Goal: Task Accomplishment & Management: Use online tool/utility

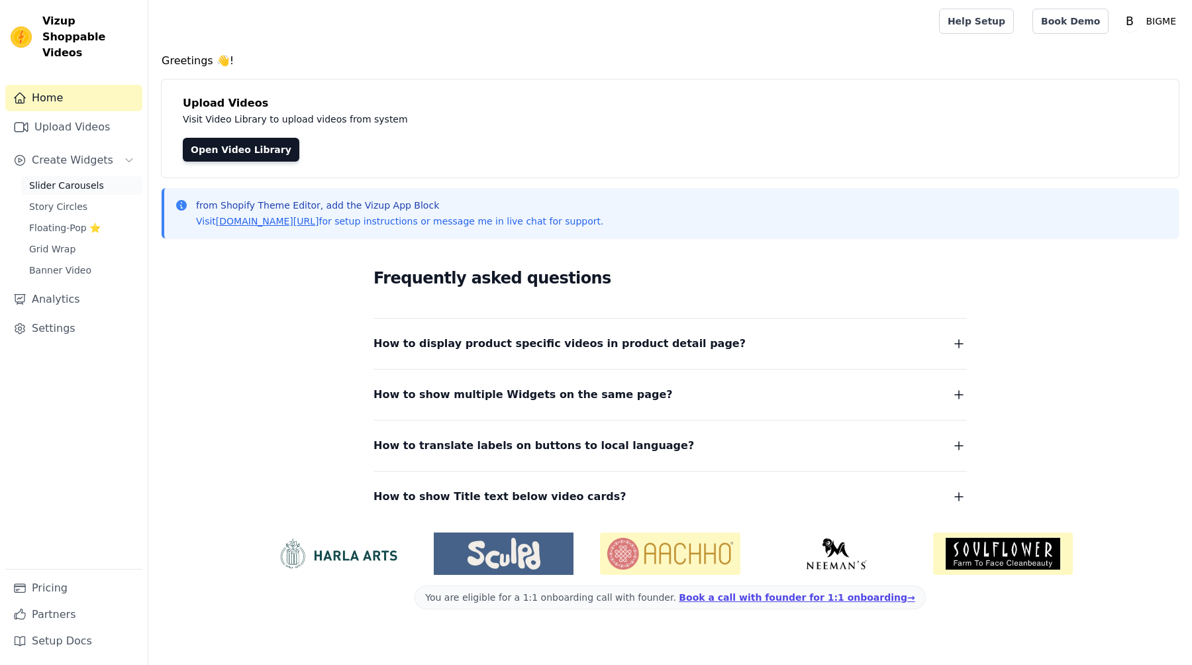
click at [85, 179] on span "Slider Carousels" at bounding box center [66, 185] width 75 height 13
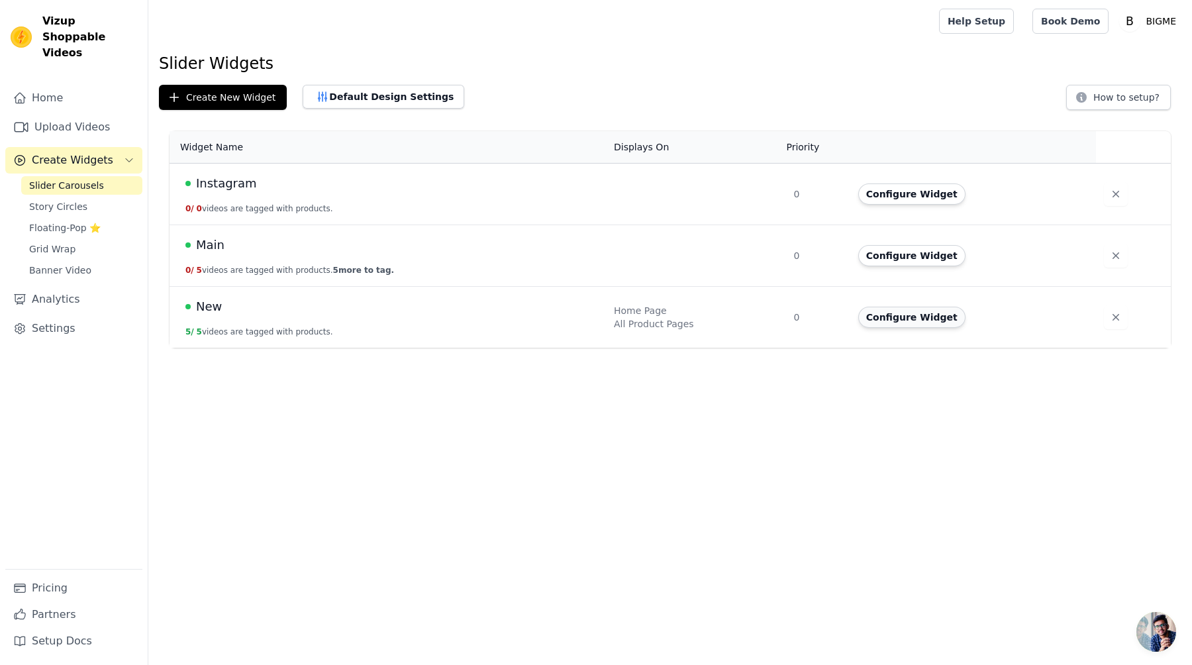
click at [925, 320] on button "Configure Widget" at bounding box center [911, 317] width 107 height 21
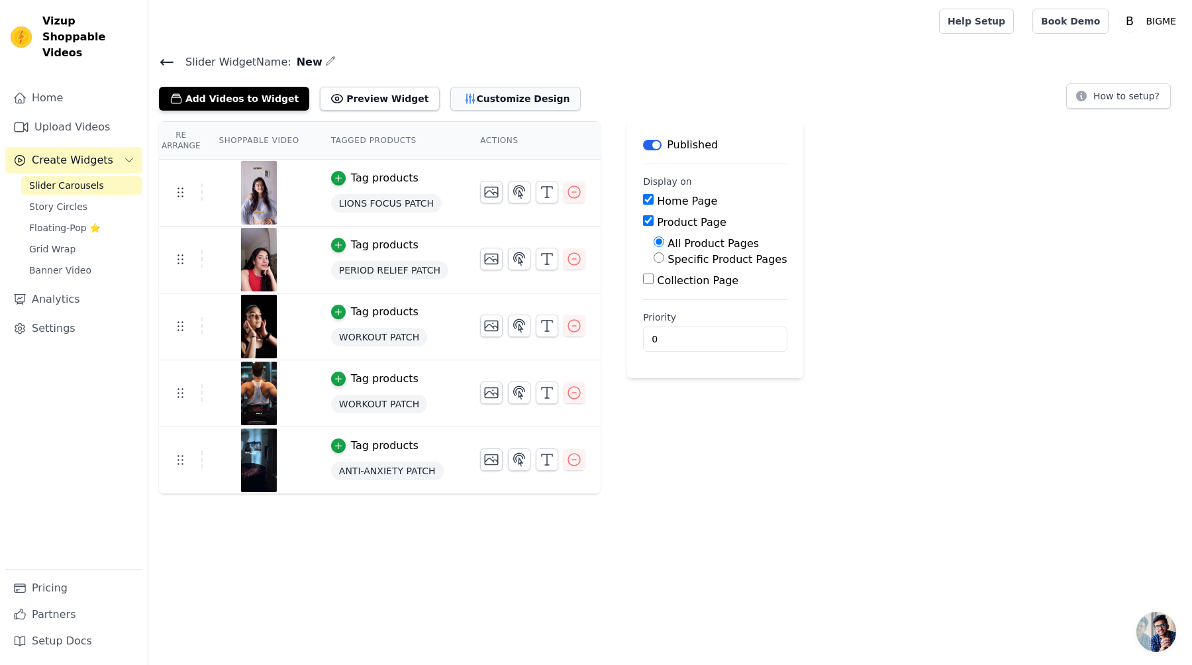
click at [450, 100] on button "Customize Design" at bounding box center [515, 99] width 130 height 24
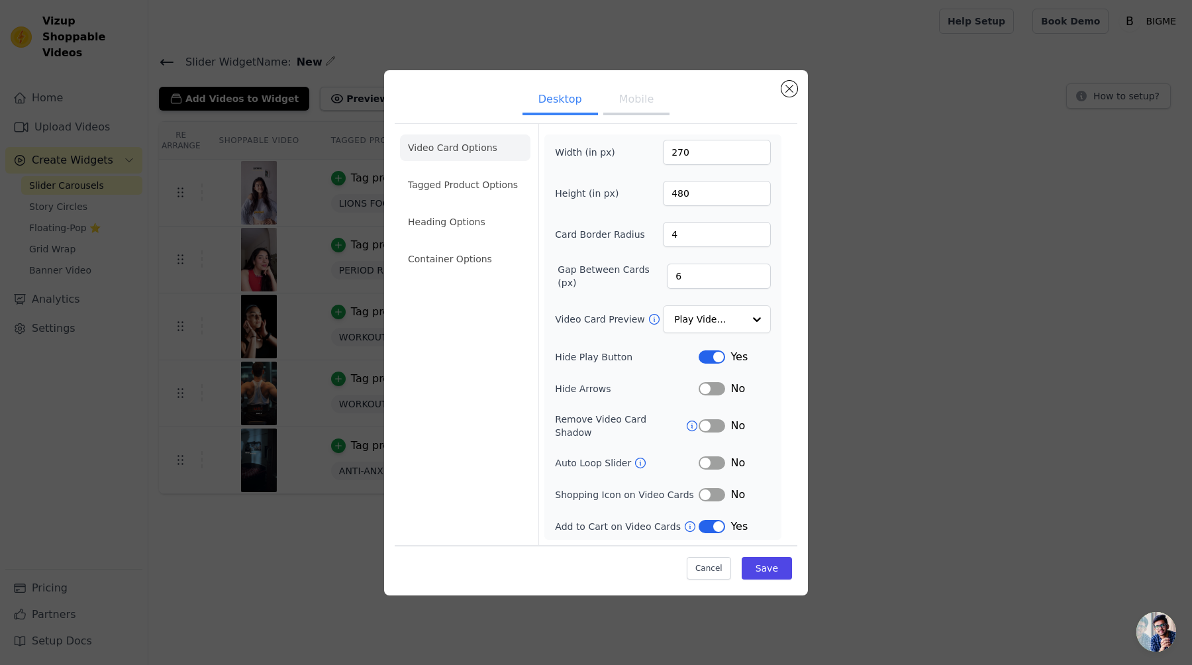
click at [714, 520] on button "Label" at bounding box center [712, 526] width 26 height 13
click at [714, 488] on button "Label" at bounding box center [712, 494] width 26 height 13
click at [720, 488] on button "Label" at bounding box center [712, 494] width 26 height 13
click at [714, 489] on button "Label" at bounding box center [712, 494] width 26 height 13
click at [776, 569] on button "Save" at bounding box center [767, 568] width 50 height 23
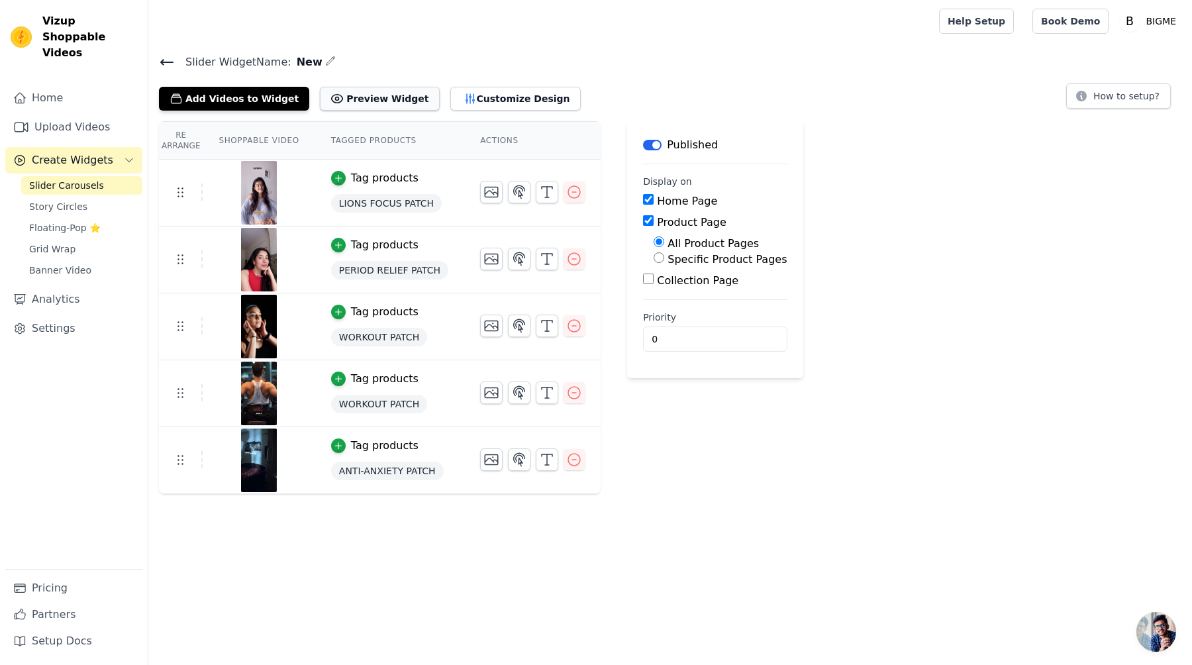
click at [385, 106] on button "Preview Widget" at bounding box center [379, 99] width 119 height 24
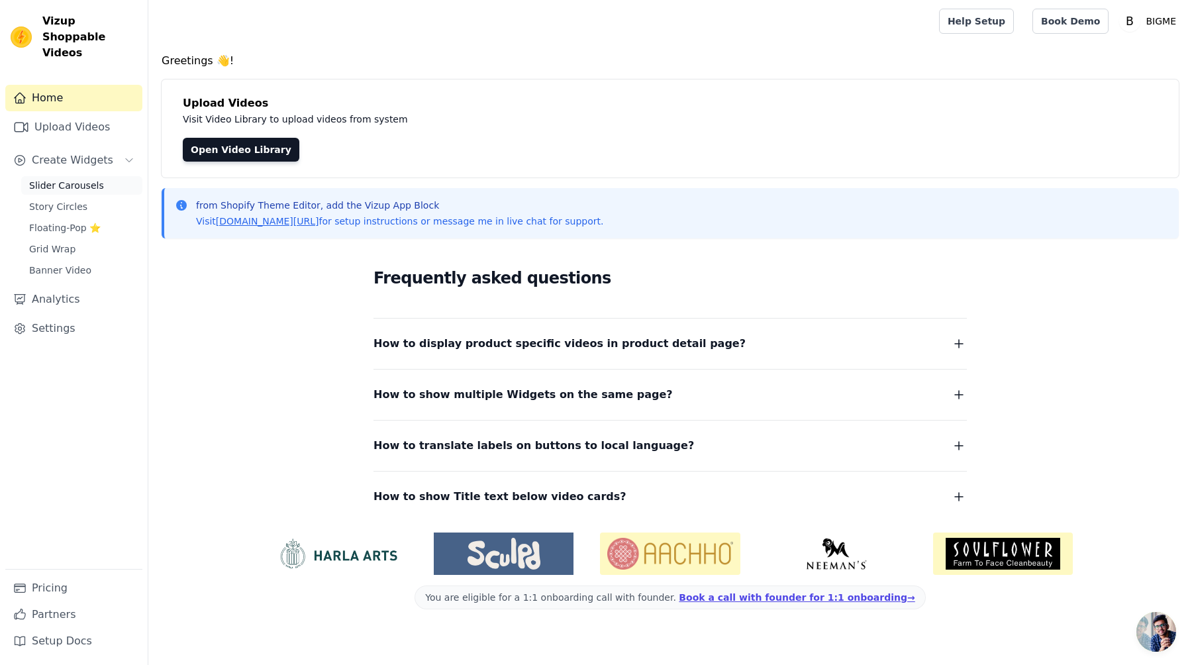
click at [98, 179] on span "Slider Carousels" at bounding box center [66, 185] width 75 height 13
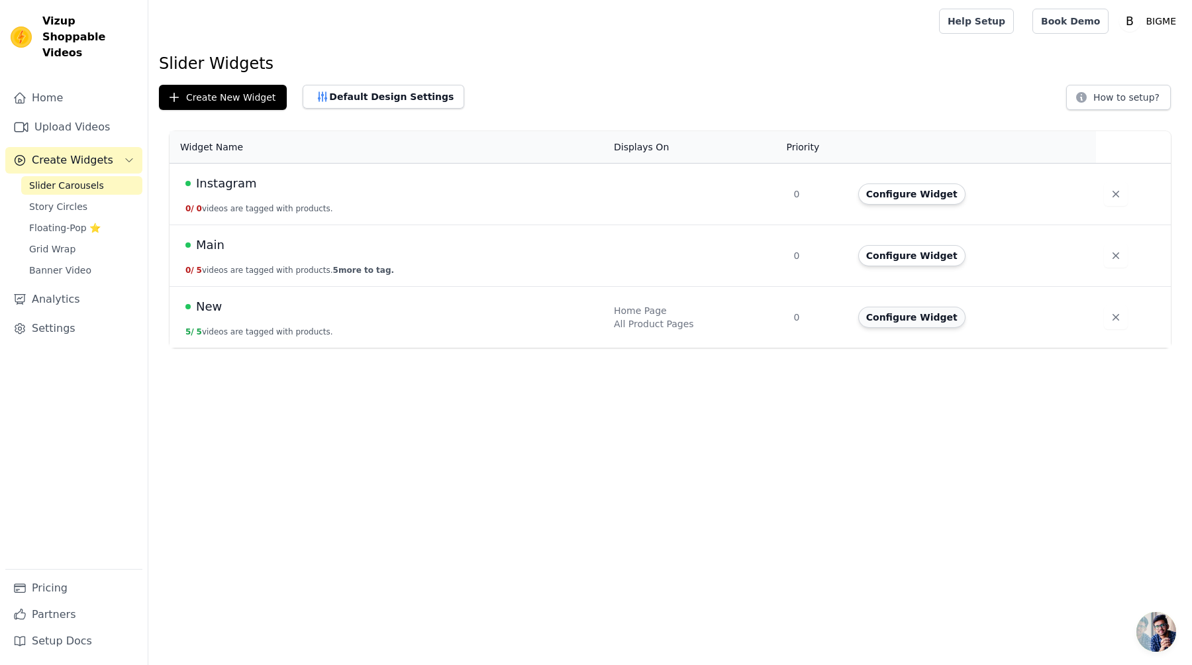
click at [875, 311] on button "Configure Widget" at bounding box center [911, 317] width 107 height 21
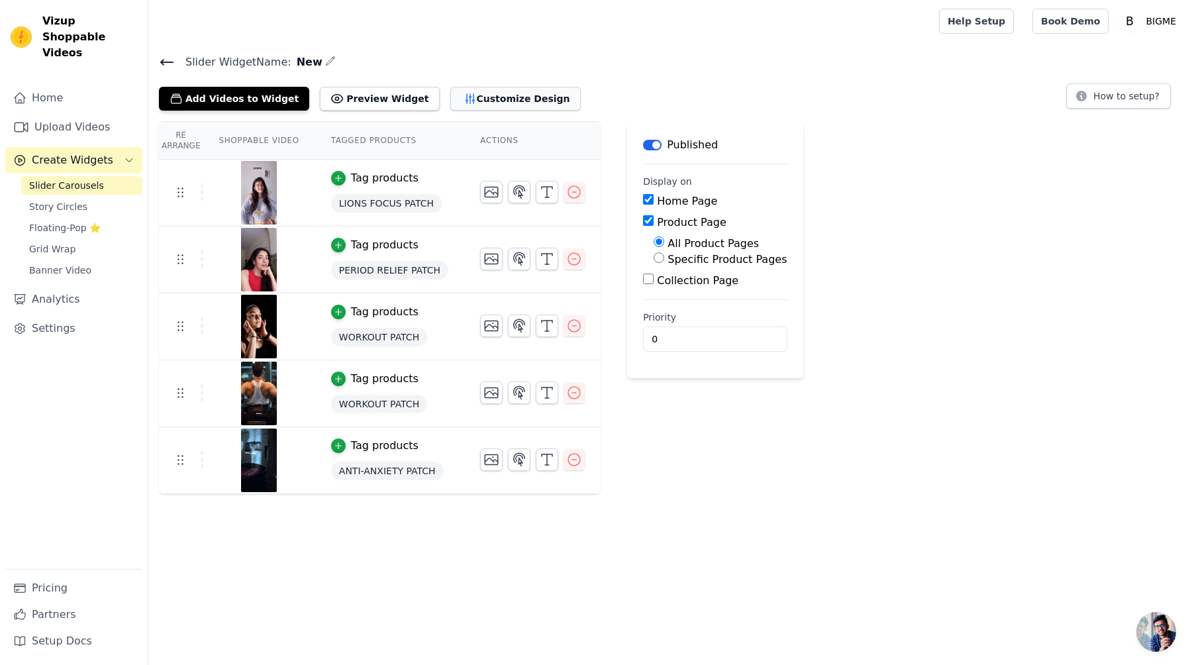
click at [464, 101] on icon "button" at bounding box center [470, 98] width 13 height 13
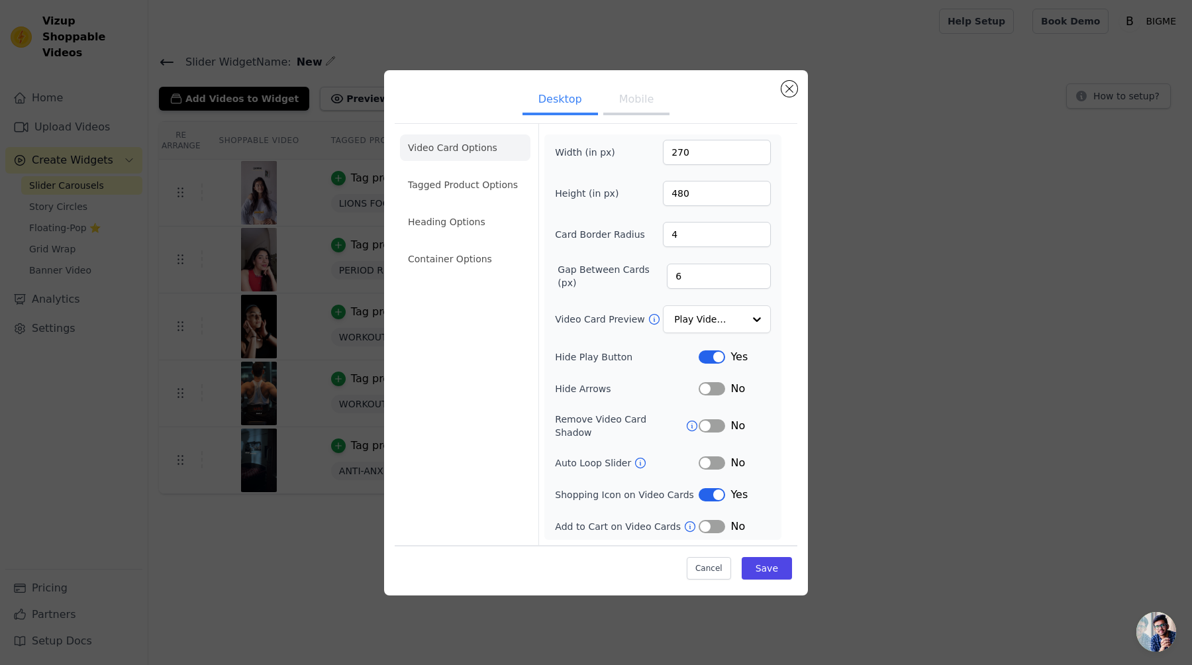
click at [710, 488] on button "Label" at bounding box center [712, 494] width 26 height 13
click at [758, 550] on div "Cancel Save" at bounding box center [596, 565] width 403 height 40
click at [758, 557] on button "Save" at bounding box center [767, 568] width 50 height 23
